Goal: Information Seeking & Learning: Learn about a topic

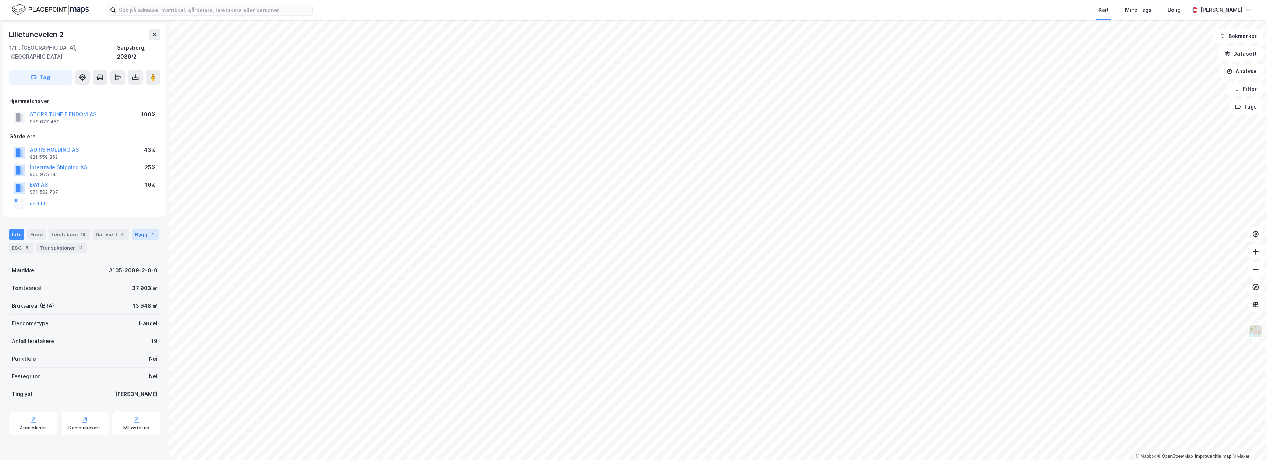
click at [142, 229] on div "Bygg 1" at bounding box center [145, 234] width 27 height 10
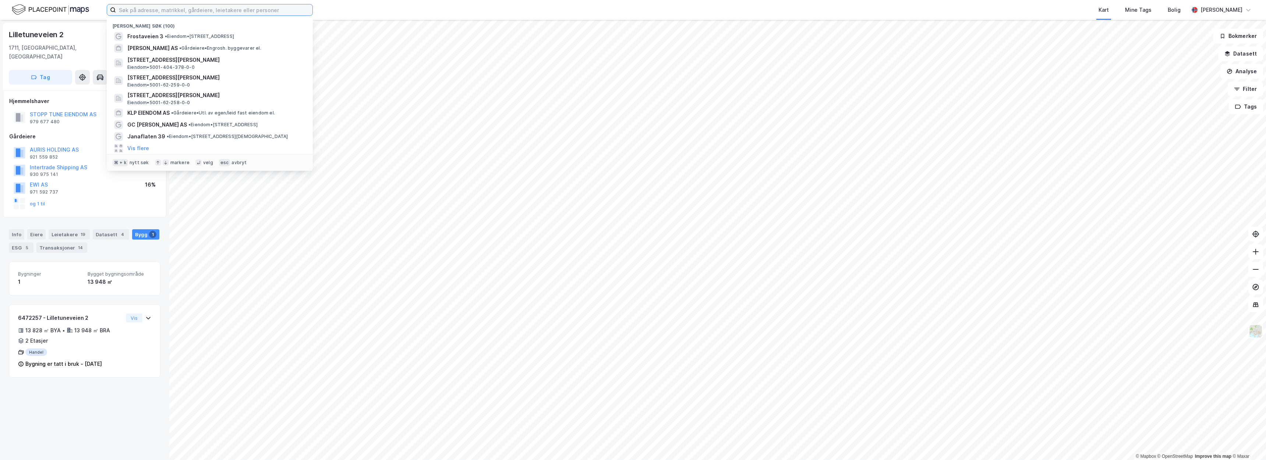
click at [222, 13] on input at bounding box center [214, 9] width 197 height 11
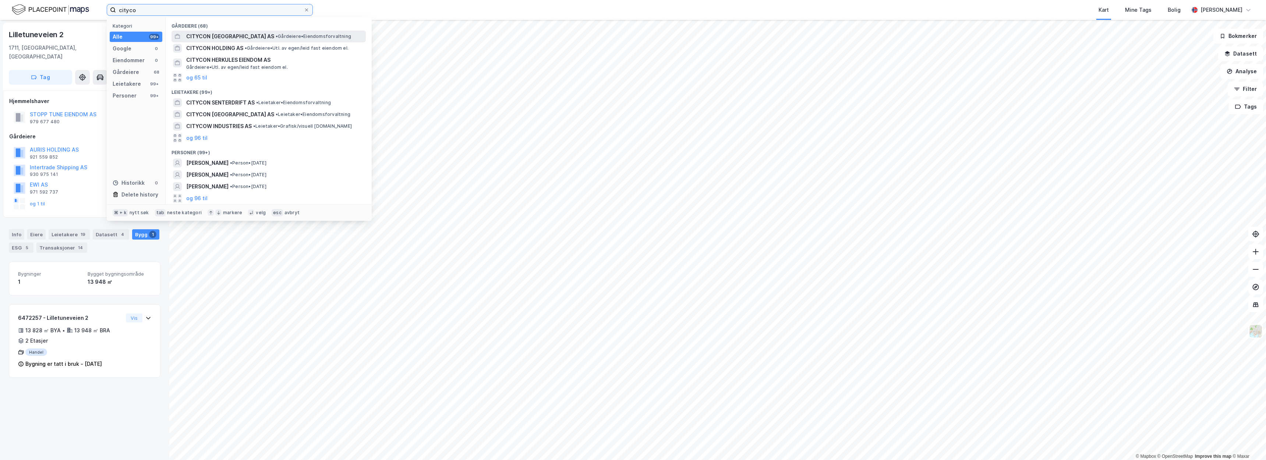
type input "cityco"
click at [240, 33] on span "CITYCON NORWAY AS" at bounding box center [230, 36] width 88 height 9
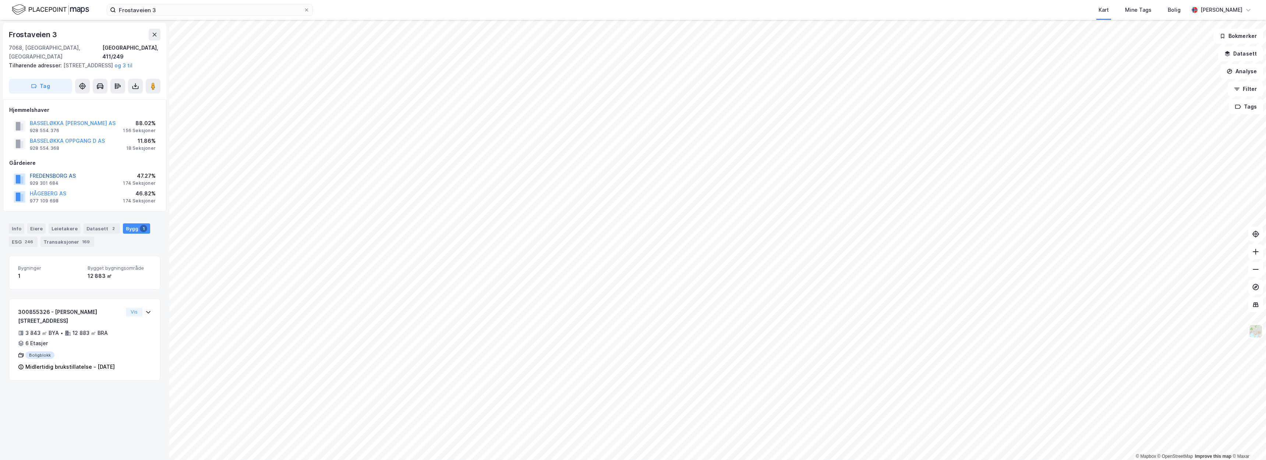
click at [0, 0] on button "FREDENSBORG AS" at bounding box center [0, 0] width 0 height 0
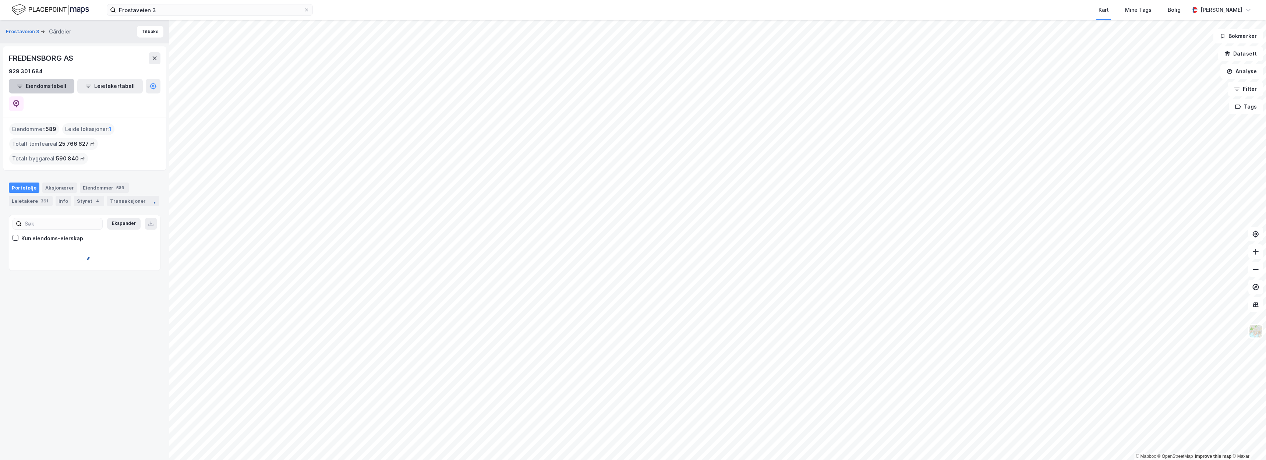
click at [46, 89] on button "Eiendomstabell" at bounding box center [42, 86] width 66 height 15
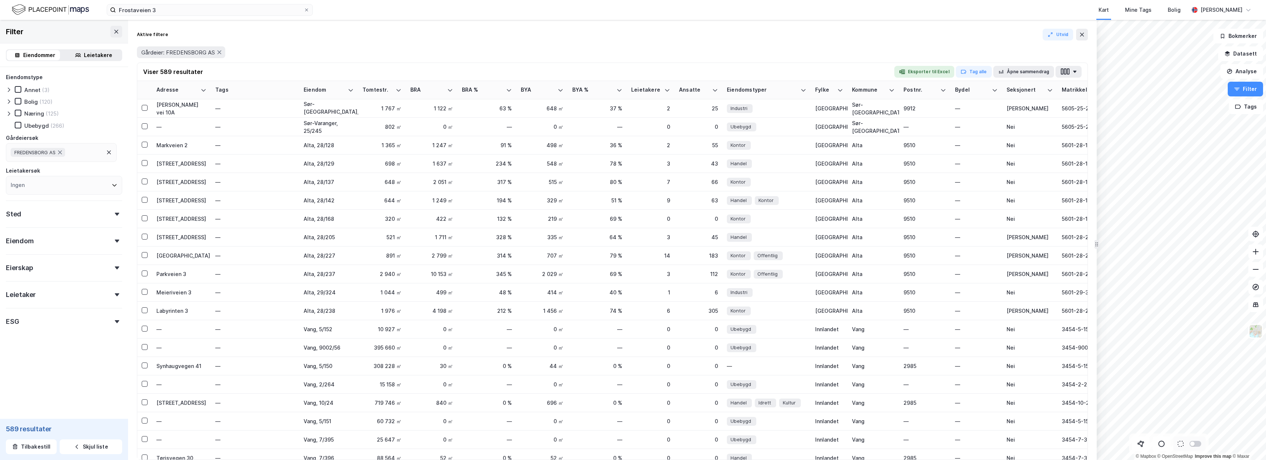
click at [46, 113] on div "(125)" at bounding box center [52, 113] width 13 height 7
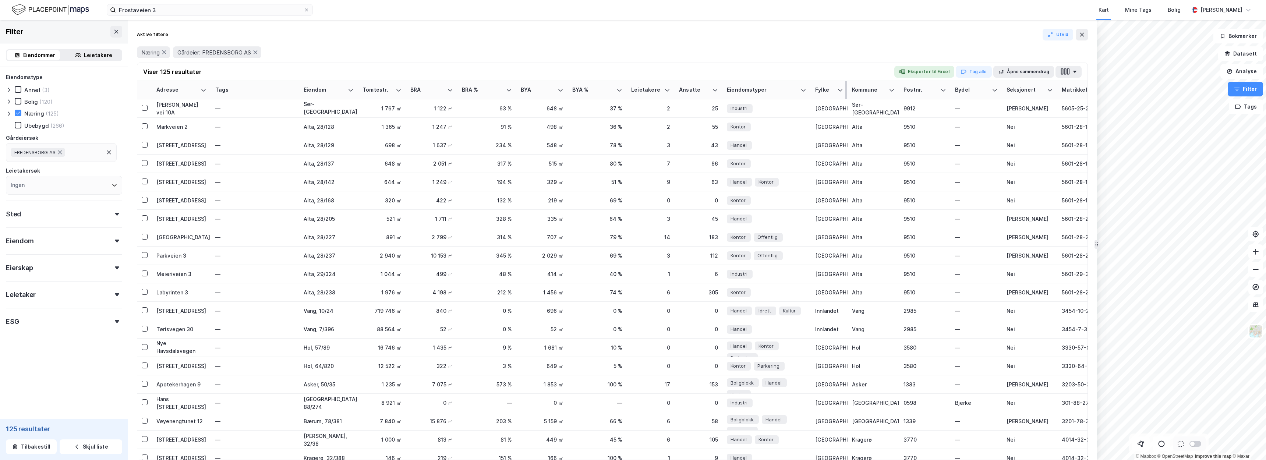
click at [837, 89] on div "Fylke" at bounding box center [829, 90] width 28 height 7
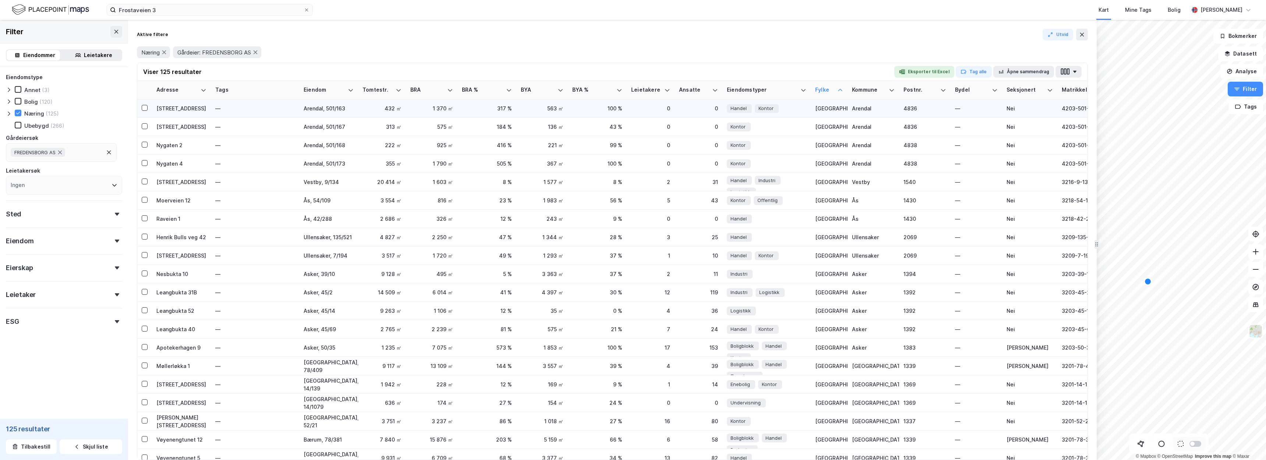
click at [175, 110] on div "Vestre gate 12" at bounding box center [181, 109] width 50 height 8
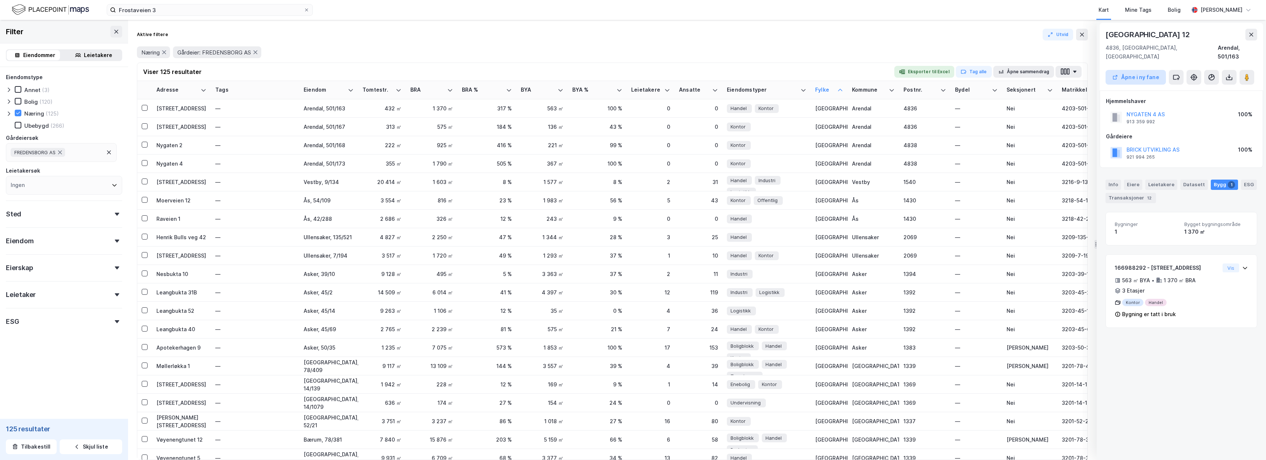
click at [1140, 70] on button "Åpne i ny fane" at bounding box center [1136, 77] width 60 height 15
click at [110, 32] on button at bounding box center [116, 32] width 12 height 12
